Goal: Information Seeking & Learning: Find specific page/section

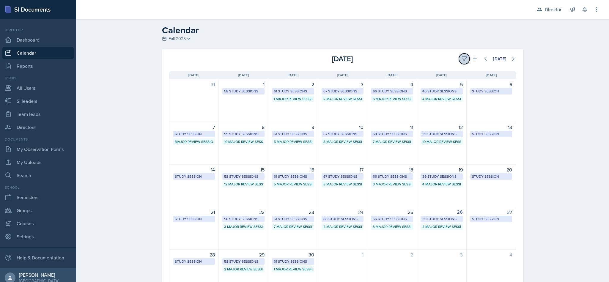
click at [462, 61] on icon at bounding box center [465, 59] width 6 height 6
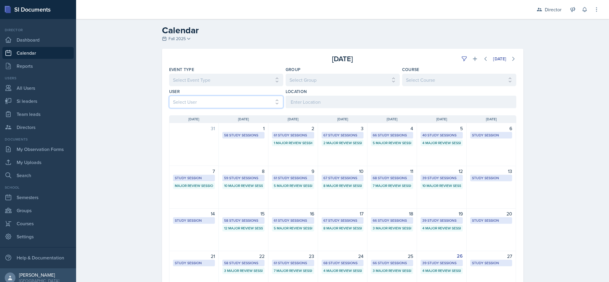
click at [270, 103] on select "Select User All Abeer Kayser Aditya Chauhan Aissa Sylla Alberto Di Stanislao Al…" at bounding box center [226, 102] width 114 height 12
select select "15c94e0d-cc7c-4360-962a-1f43fb41d6d1"
click at [169, 96] on select "Select User All Abeer Kayser Aditya Chauhan Aissa Sylla Alberto Di Stanislao Al…" at bounding box center [226, 102] width 114 height 12
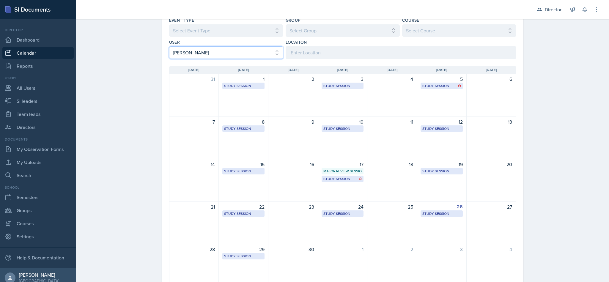
scroll to position [76, 0]
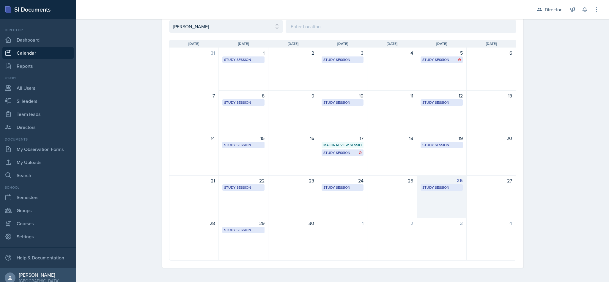
click at [439, 189] on div "Study Session" at bounding box center [442, 187] width 39 height 5
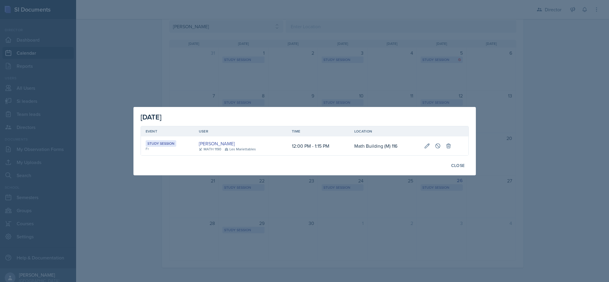
click at [481, 203] on div at bounding box center [304, 141] width 609 height 282
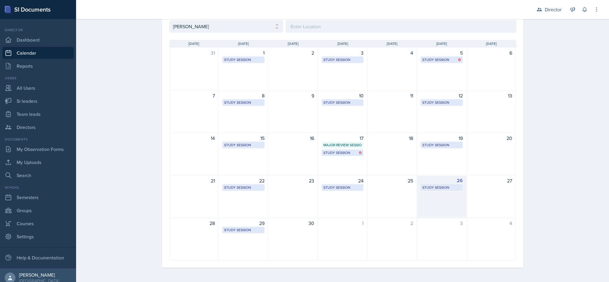
click at [446, 189] on div "Study Session" at bounding box center [442, 187] width 39 height 5
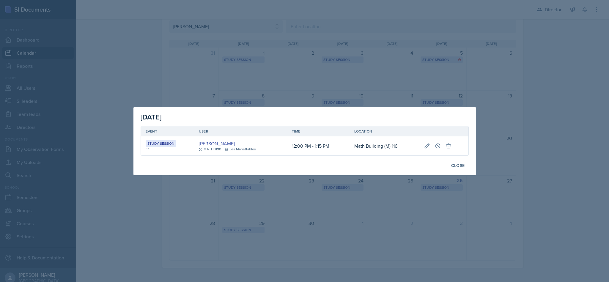
click at [441, 212] on div at bounding box center [304, 141] width 609 height 282
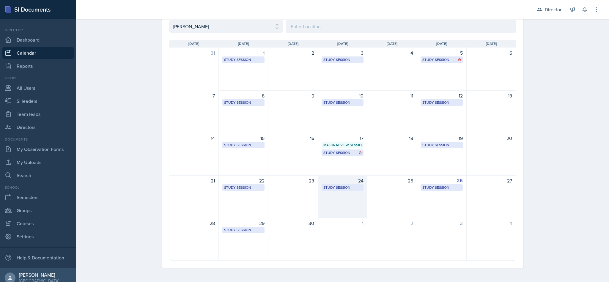
click at [335, 186] on div "Study Session" at bounding box center [343, 187] width 39 height 5
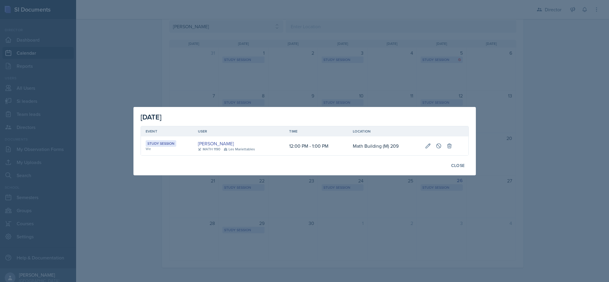
click at [385, 208] on div at bounding box center [304, 141] width 609 height 282
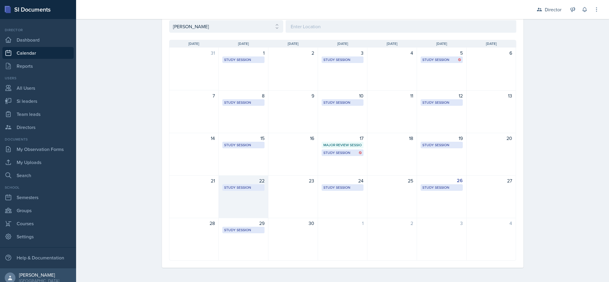
click at [234, 188] on div "Study Session" at bounding box center [243, 187] width 39 height 5
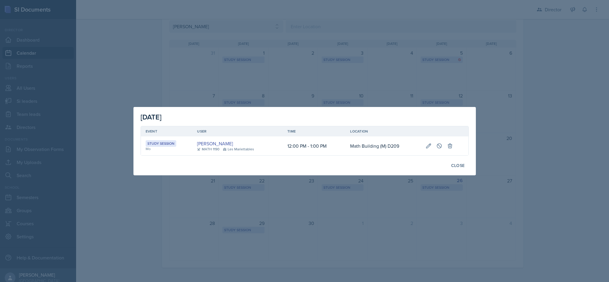
click at [377, 222] on div at bounding box center [304, 141] width 609 height 282
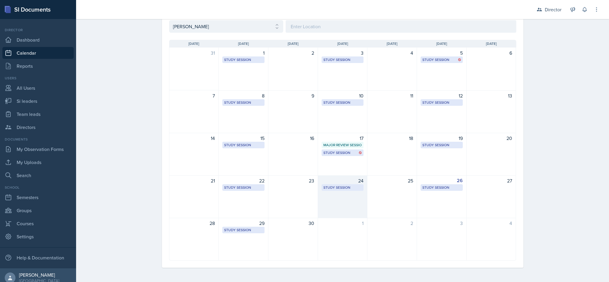
click at [348, 186] on div "Study Session" at bounding box center [343, 187] width 39 height 5
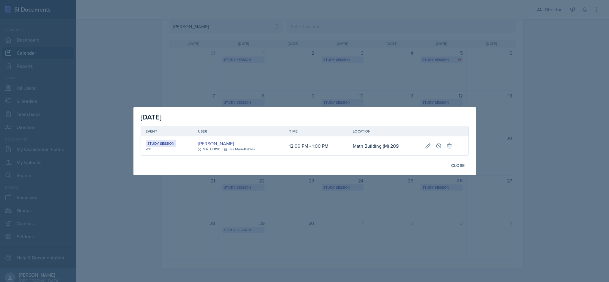
click at [404, 226] on div at bounding box center [304, 141] width 609 height 282
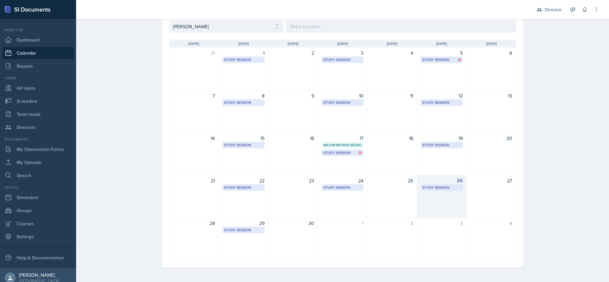
click at [448, 196] on div "26 Study Session Math Building (M) 116 12:00 PM - 1:15 PM" at bounding box center [442, 196] width 50 height 43
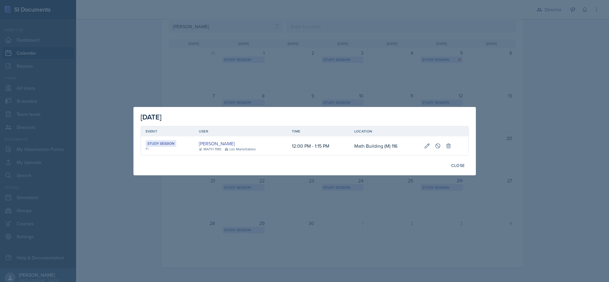
click at [472, 207] on div at bounding box center [304, 141] width 609 height 282
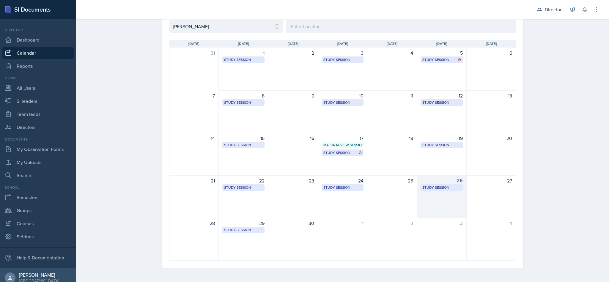
click at [441, 189] on div "Study Session" at bounding box center [442, 187] width 39 height 5
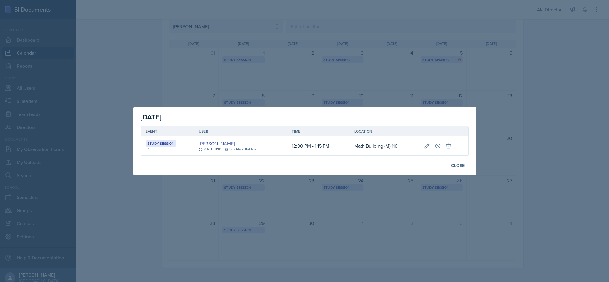
click at [400, 222] on div at bounding box center [304, 141] width 609 height 282
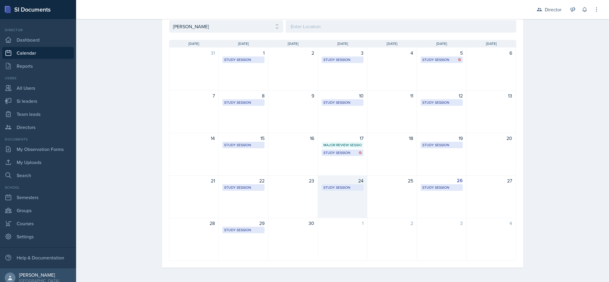
click at [346, 189] on div "Study Session" at bounding box center [343, 187] width 39 height 5
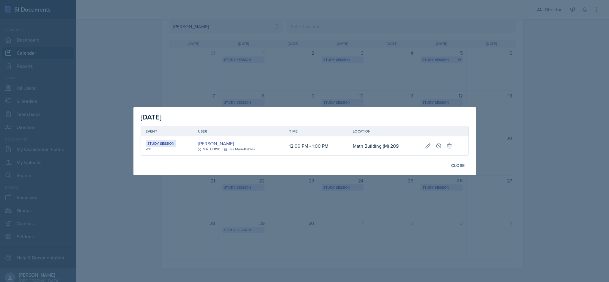
click at [364, 218] on div at bounding box center [304, 141] width 609 height 282
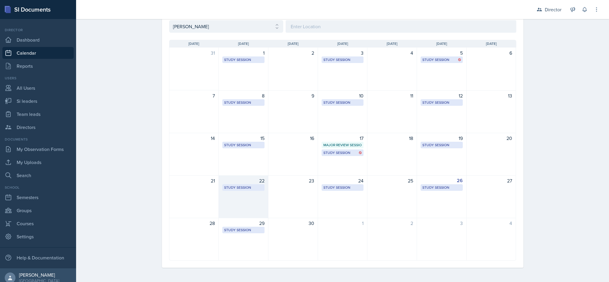
click at [244, 187] on div "Study Session" at bounding box center [243, 187] width 39 height 5
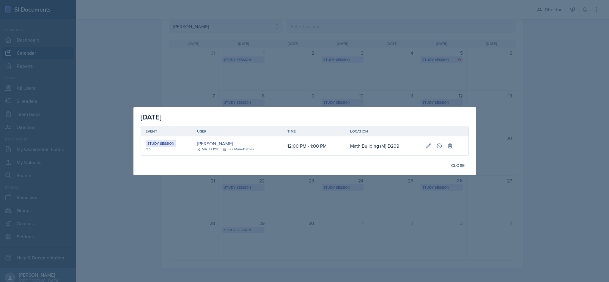
click at [306, 231] on div at bounding box center [304, 141] width 609 height 282
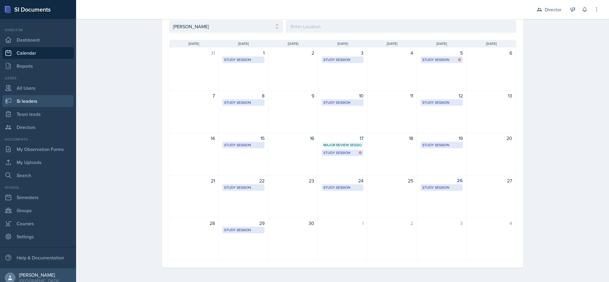
click at [37, 105] on link "Si leaders" at bounding box center [37, 101] width 71 height 12
select select "2bed604d-1099-4043-b1bc-2365e8740244"
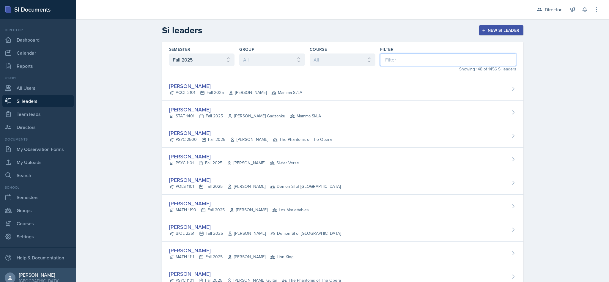
click at [397, 57] on input at bounding box center [448, 60] width 136 height 12
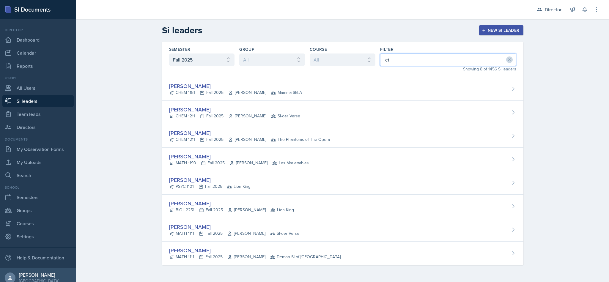
type input "eth"
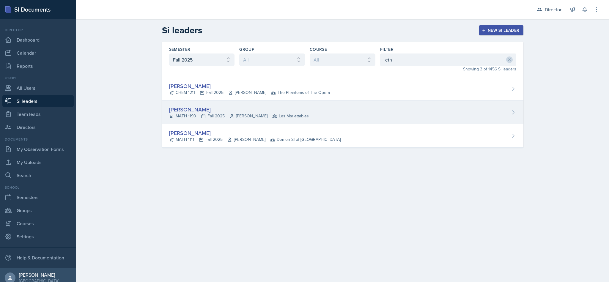
click at [280, 112] on div "[PERSON_NAME]" at bounding box center [239, 110] width 140 height 8
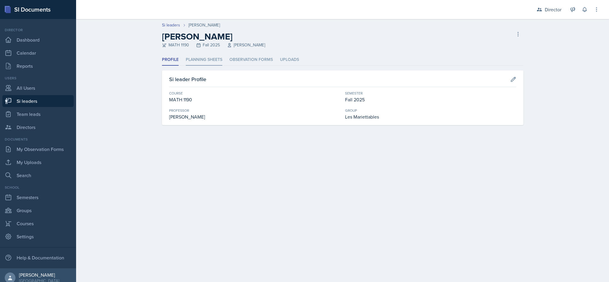
click at [203, 59] on li "Planning Sheets" at bounding box center [204, 60] width 37 height 12
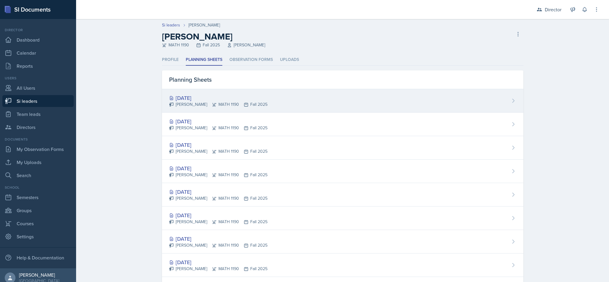
click at [172, 103] on div "Ethan Macdonald MATH 1190 Fall 2025" at bounding box center [218, 104] width 98 height 6
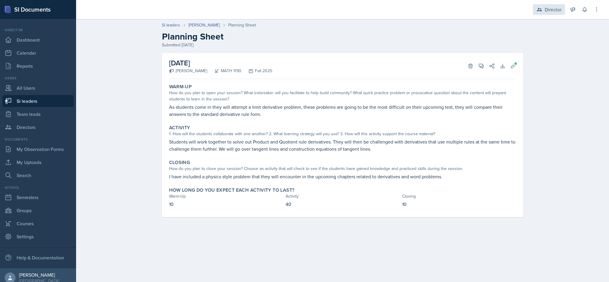
click at [537, 11] on icon at bounding box center [539, 10] width 5 height 4
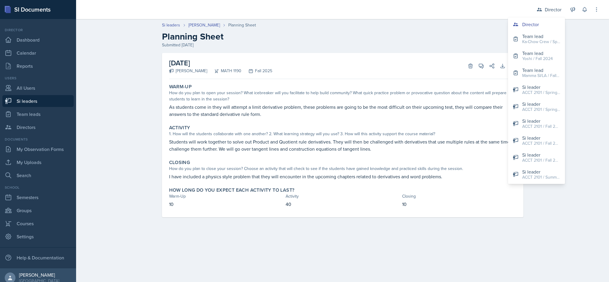
click at [464, 35] on h2 "Planning Sheet" at bounding box center [343, 36] width 362 height 11
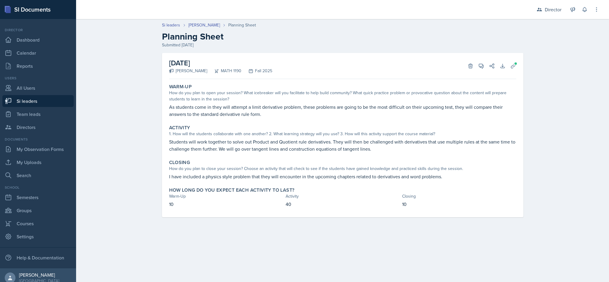
click at [18, 99] on link "Si leaders" at bounding box center [37, 101] width 71 height 12
select select "2bed604d-1099-4043-b1bc-2365e8740244"
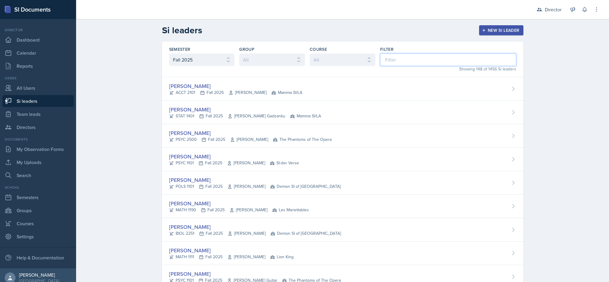
click at [455, 57] on input at bounding box center [448, 60] width 136 height 12
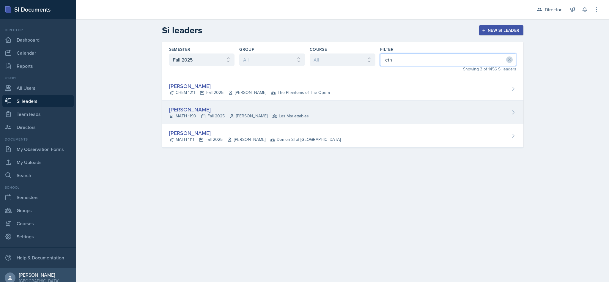
type input "eth"
click at [305, 111] on div "Ethan Macdonald MATH 1190 Fall 2025 Rebecca Shi Les Mariettables" at bounding box center [343, 112] width 362 height 23
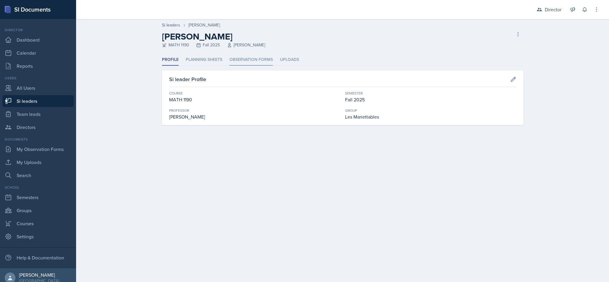
click at [246, 55] on li "Observation Forms" at bounding box center [251, 60] width 43 height 12
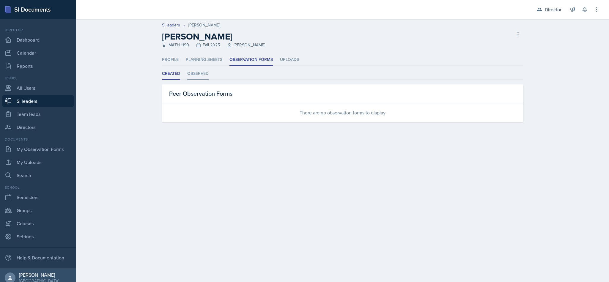
click at [198, 76] on li "Observed" at bounding box center [197, 74] width 21 height 12
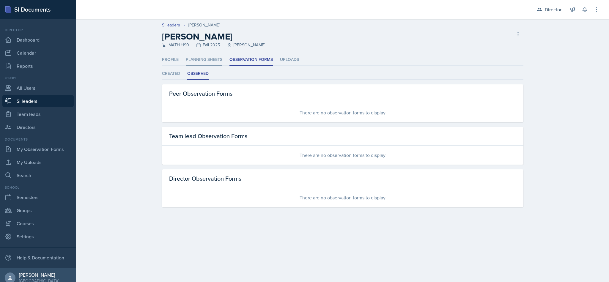
click at [202, 58] on li "Planning Sheets" at bounding box center [204, 60] width 37 height 12
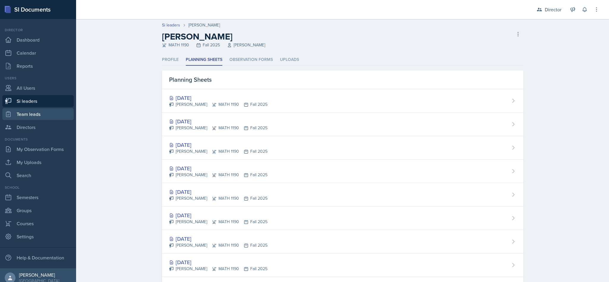
click at [17, 116] on link "Team leads" at bounding box center [37, 114] width 71 height 12
select select "2bed604d-1099-4043-b1bc-2365e8740244"
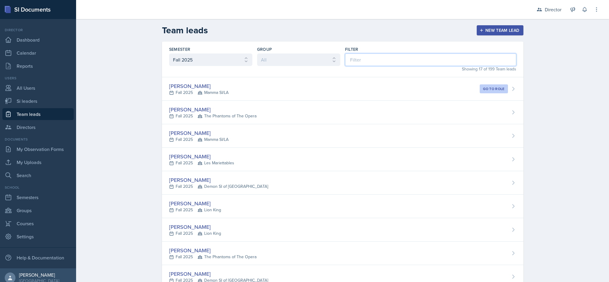
click at [428, 58] on input at bounding box center [430, 60] width 171 height 12
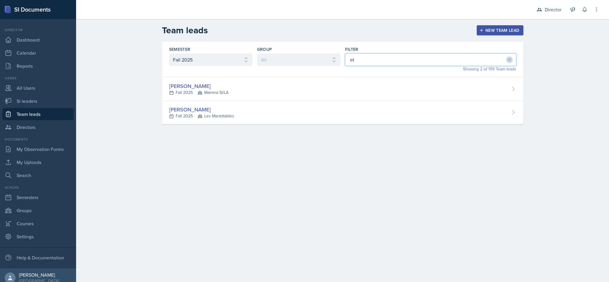
type input "eth"
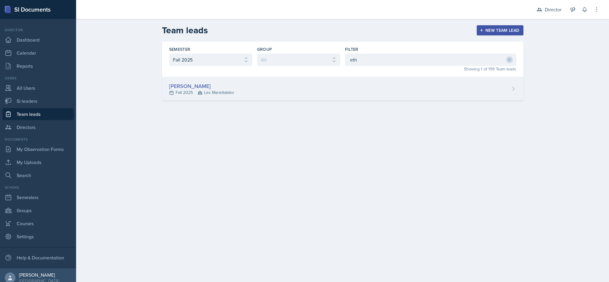
click at [381, 99] on div "Ethan Macdonald Fall 2025 Les Mariettables" at bounding box center [343, 88] width 362 height 23
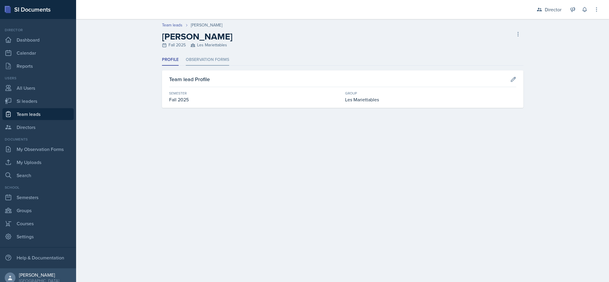
click at [212, 64] on li "Observation Forms" at bounding box center [207, 60] width 43 height 12
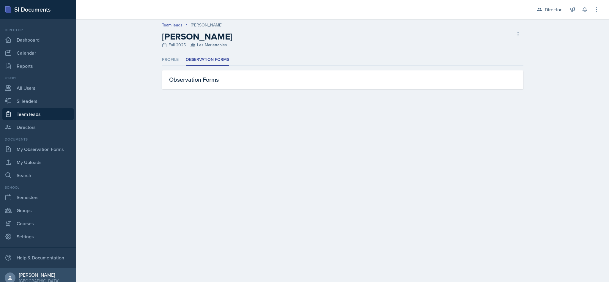
click at [40, 115] on link "Team leads" at bounding box center [37, 114] width 71 height 12
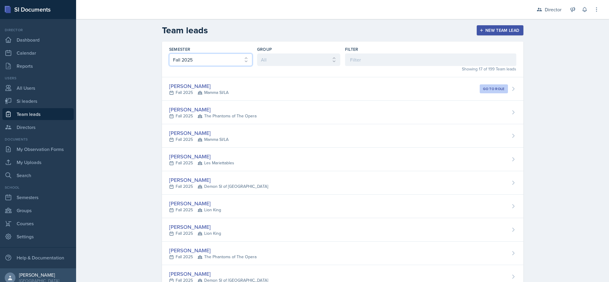
click at [232, 64] on select "All Fall 2025 Summer 2025 Spring 2025 Fall 2024 Summer 2024 Spring 2024 Fall 20…" at bounding box center [210, 60] width 83 height 12
select select "e2039551-f485-4c1b-a525-5b9893bb04c4"
click at [169, 54] on select "All Fall 2025 Summer 2025 Spring 2025 Fall 2024 Summer 2024 Spring 2024 Fall 20…" at bounding box center [210, 60] width 83 height 12
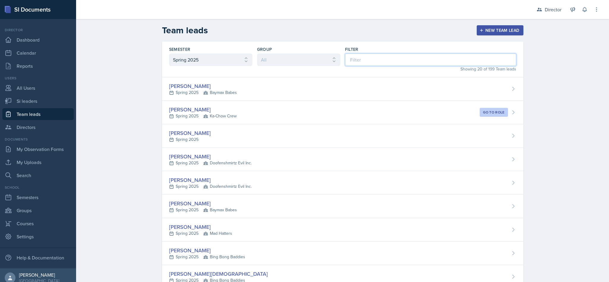
click at [371, 62] on input at bounding box center [430, 60] width 171 height 12
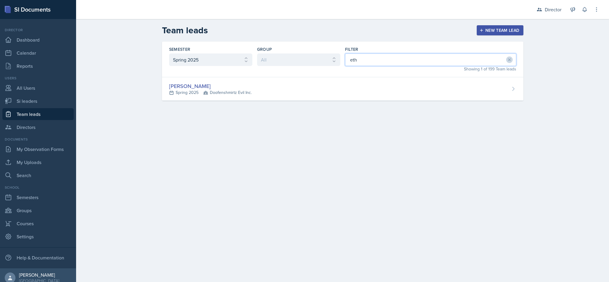
type input "eth"
click at [356, 111] on div "Semester All Fall 2025 Summer 2025 Spring 2025 Fall 2024 Summer 2024 Spring 202…" at bounding box center [343, 78] width 381 height 73
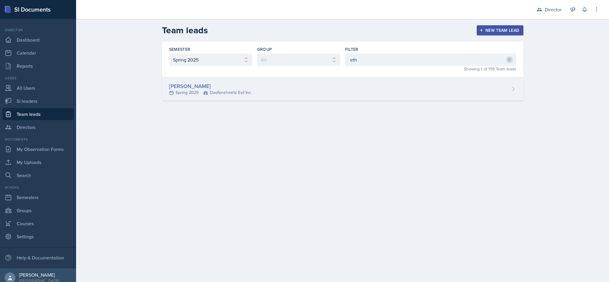
click at [303, 86] on div "Ethan Macdonald Spring 2025 Doofenshmirtz Evil Inc." at bounding box center [343, 88] width 362 height 23
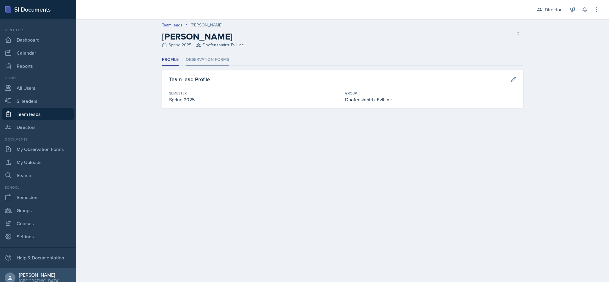
click at [220, 58] on li "Observation Forms" at bounding box center [207, 60] width 43 height 12
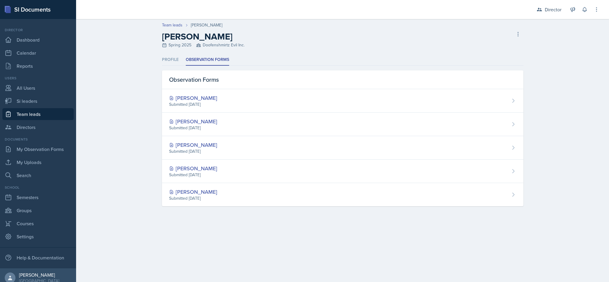
click at [23, 111] on link "Team leads" at bounding box center [37, 114] width 71 height 12
select select "2bed604d-1099-4043-b1bc-2365e8740244"
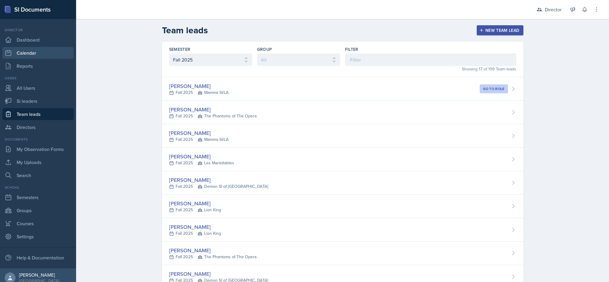
click at [20, 56] on link "Calendar" at bounding box center [37, 53] width 71 height 12
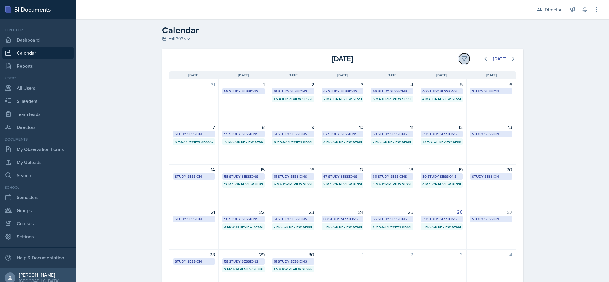
click at [462, 61] on icon at bounding box center [464, 59] width 4 height 4
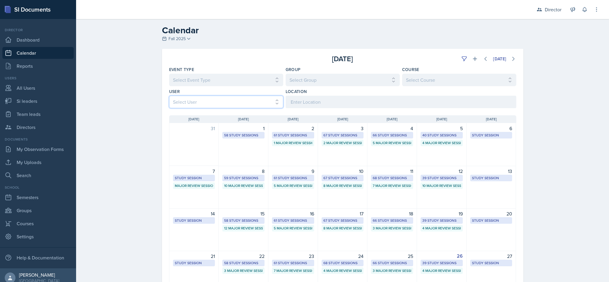
click at [265, 97] on select "Select User All Abeer Kayser Aditya Chauhan Aissa Sylla Alberto Di Stanislao Al…" at bounding box center [226, 102] width 114 height 12
select select "15c94e0d-cc7c-4360-962a-1f43fb41d6d1"
click at [169, 96] on select "Select User All Abeer Kayser Aditya Chauhan Aissa Sylla Alberto Di Stanislao Al…" at bounding box center [226, 102] width 114 height 12
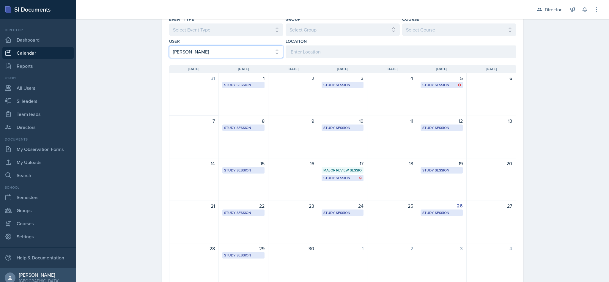
scroll to position [76, 0]
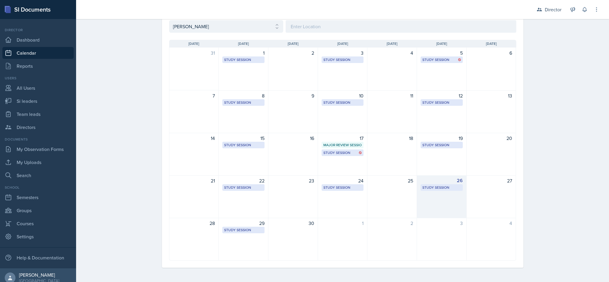
click at [441, 189] on div "Study Session" at bounding box center [442, 187] width 39 height 5
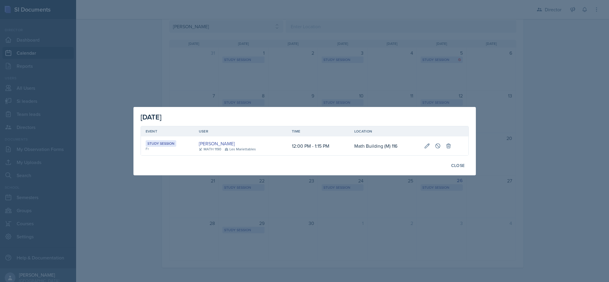
click at [467, 214] on div at bounding box center [304, 141] width 609 height 282
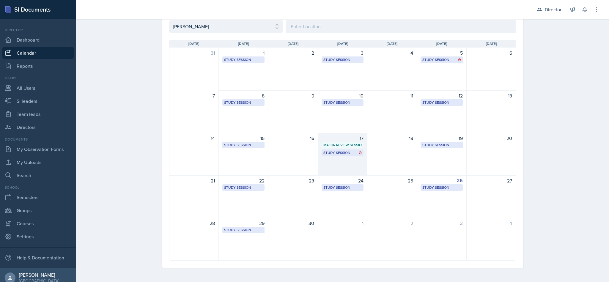
click at [339, 145] on div "Major Review Session" at bounding box center [343, 144] width 39 height 5
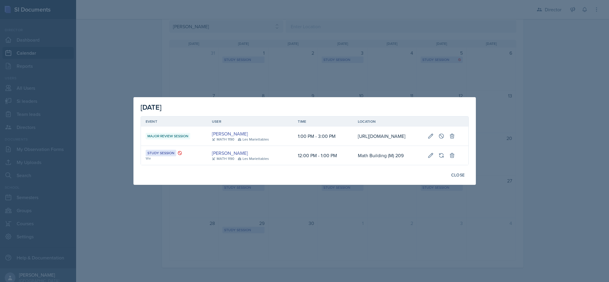
click at [380, 222] on div at bounding box center [304, 141] width 609 height 282
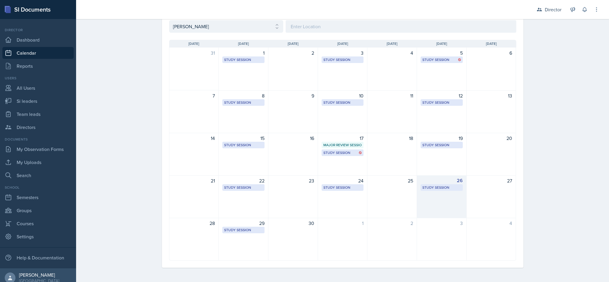
click at [441, 187] on div "Study Session" at bounding box center [442, 187] width 39 height 5
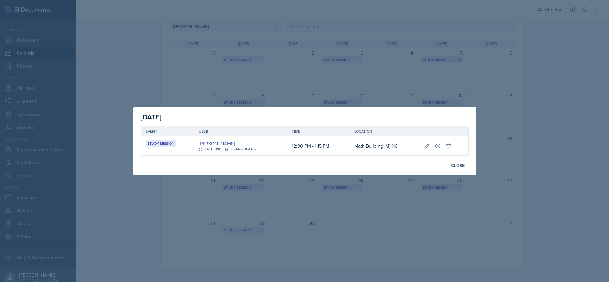
click at [415, 217] on div at bounding box center [304, 141] width 609 height 282
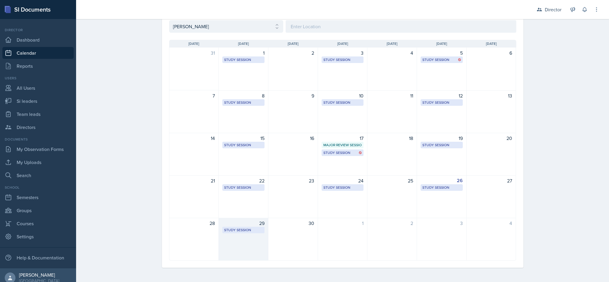
click at [246, 229] on div "Study Session" at bounding box center [243, 230] width 39 height 5
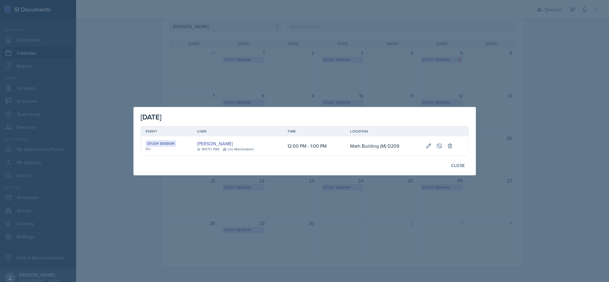
click at [322, 244] on div at bounding box center [304, 141] width 609 height 282
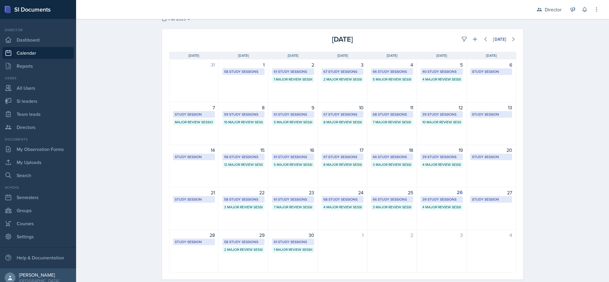
scroll to position [32, 0]
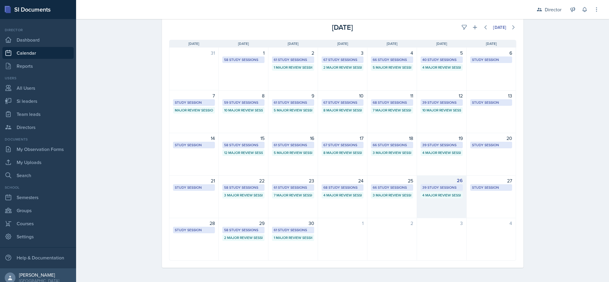
click at [437, 213] on div "26 39 Study Sessions 4 Major Review Sessions" at bounding box center [442, 196] width 50 height 43
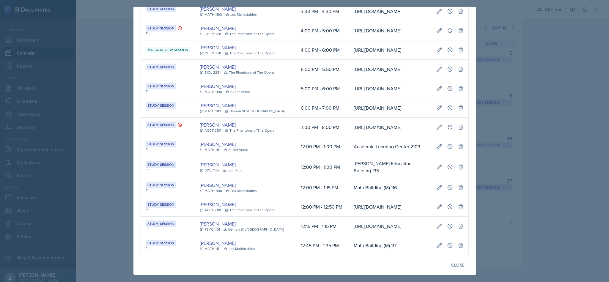
scroll to position [726, 0]
click at [520, 145] on div at bounding box center [304, 141] width 609 height 282
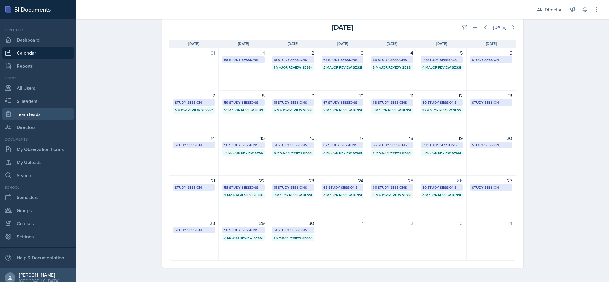
click at [16, 113] on link "Team leads" at bounding box center [37, 114] width 71 height 12
select select "2bed604d-1099-4043-b1bc-2365e8740244"
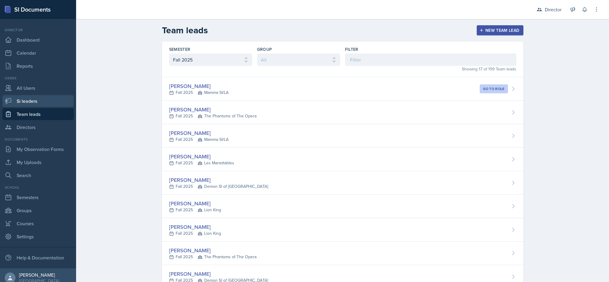
click at [40, 100] on link "Si leaders" at bounding box center [37, 101] width 71 height 12
select select "2bed604d-1099-4043-b1bc-2365e8740244"
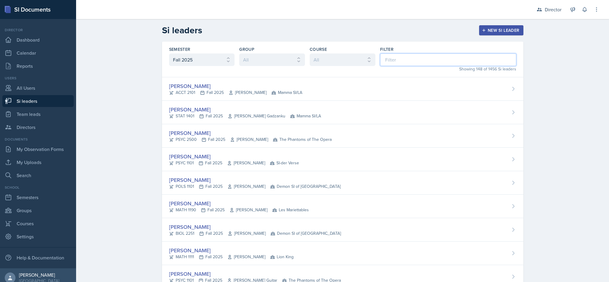
click at [407, 62] on input at bounding box center [448, 60] width 136 height 12
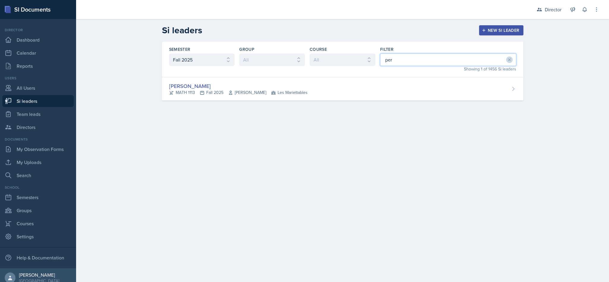
type input "perl"
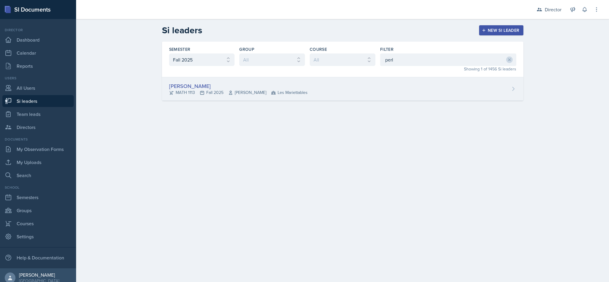
click at [456, 98] on div "[PERSON_NAME] MATH 1113 Fall 2025 [PERSON_NAME] Les Mariettables" at bounding box center [343, 88] width 362 height 23
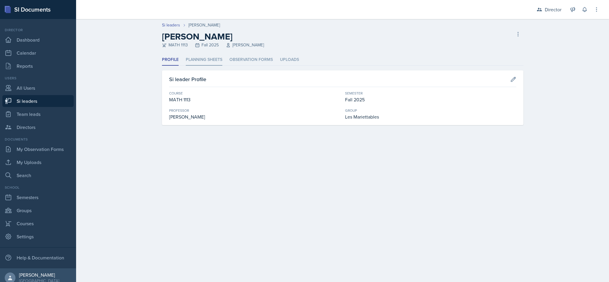
click at [208, 60] on li "Planning Sheets" at bounding box center [204, 60] width 37 height 12
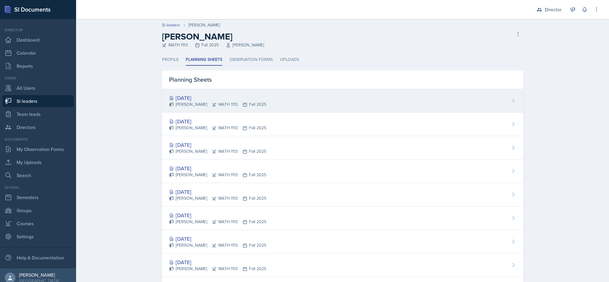
click at [241, 100] on div "[DATE]" at bounding box center [217, 98] width 97 height 8
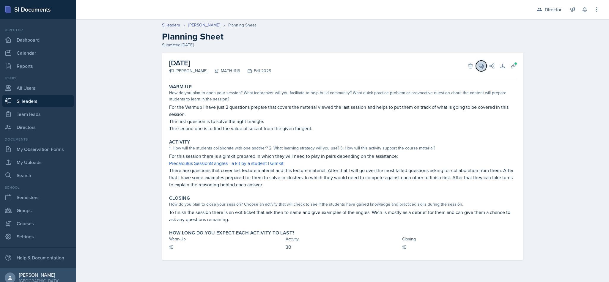
click at [484, 64] on span at bounding box center [483, 63] width 3 height 3
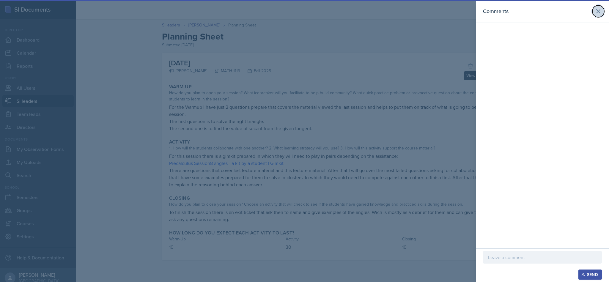
click at [595, 15] on icon at bounding box center [598, 11] width 7 height 7
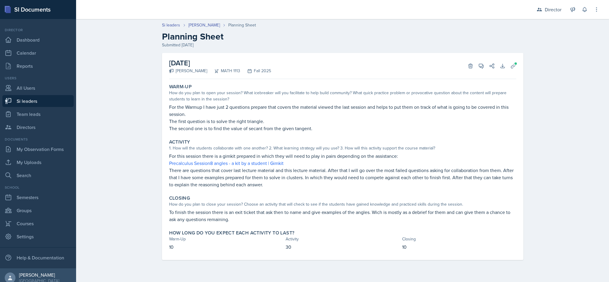
click at [39, 101] on link "Si leaders" at bounding box center [37, 101] width 71 height 12
select select "2bed604d-1099-4043-b1bc-2365e8740244"
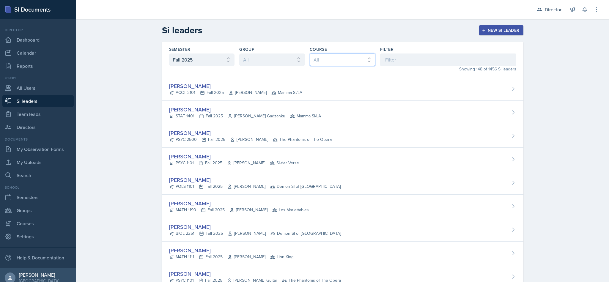
click at [370, 54] on select "All ACCT 2101 ACCT 2102 ACCT 4050 ANTH 1102 ANTH 3301 ARCH 1000 ARCH 1000 ARCH …" at bounding box center [343, 60] width 66 height 12
click at [435, 62] on input at bounding box center [448, 60] width 136 height 12
type input "sav"
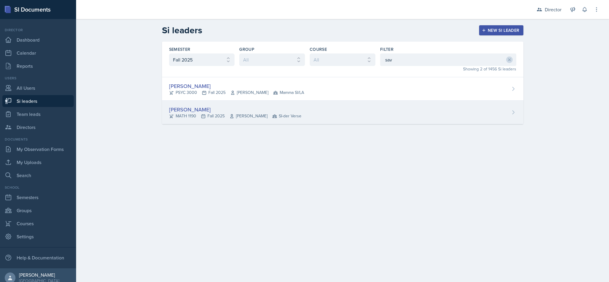
click at [304, 112] on div "[PERSON_NAME] MATH 1190 Fall 2025 [PERSON_NAME] SI-der Verse" at bounding box center [343, 112] width 362 height 23
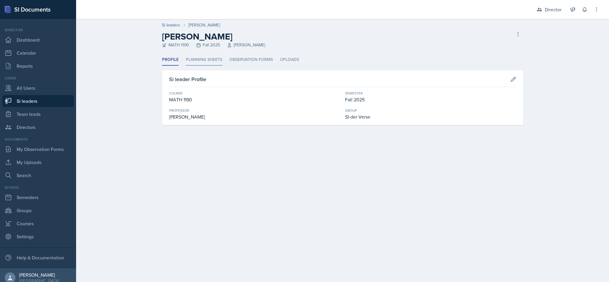
click at [202, 65] on li "Planning Sheets" at bounding box center [204, 60] width 37 height 12
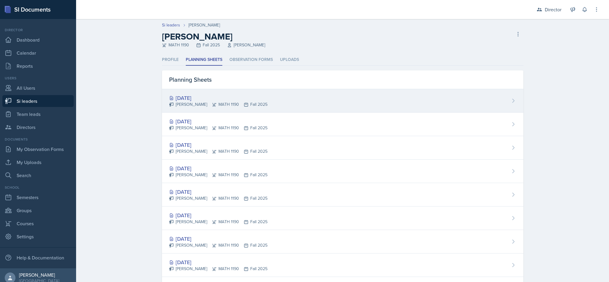
click at [177, 103] on div "[PERSON_NAME] MATH 1190 Fall 2025" at bounding box center [218, 104] width 98 height 6
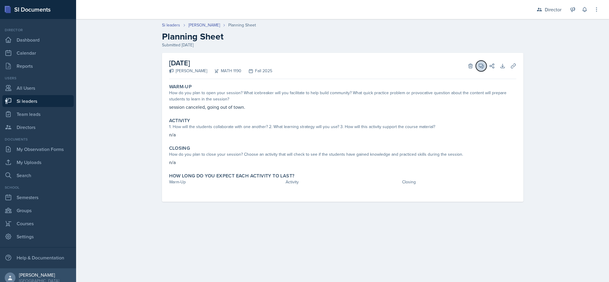
click at [484, 70] on button "View Comments" at bounding box center [481, 66] width 11 height 11
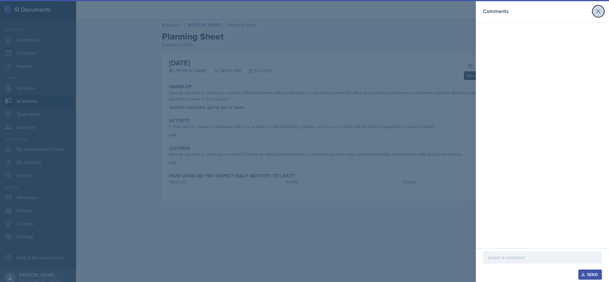
click at [596, 16] on button at bounding box center [599, 11] width 12 height 12
